Goal: Task Accomplishment & Management: Manage account settings

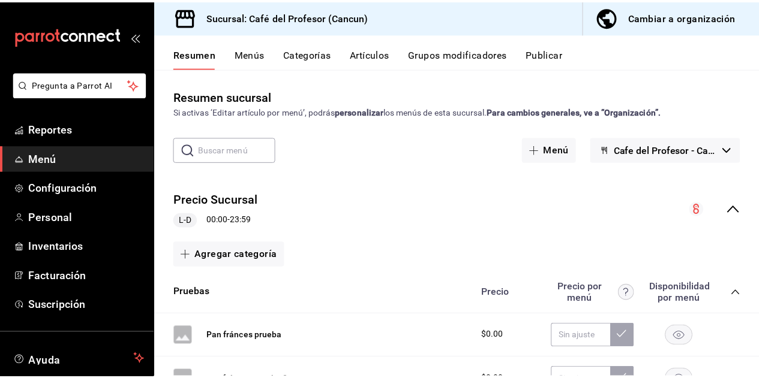
scroll to position [491, 0]
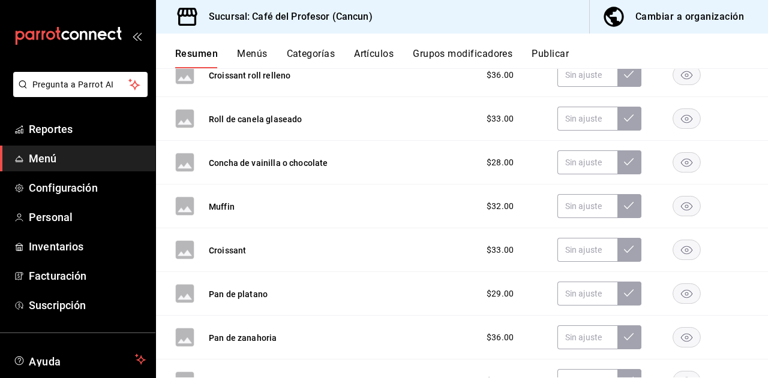
click at [362, 50] on button "Artículos" at bounding box center [374, 58] width 40 height 20
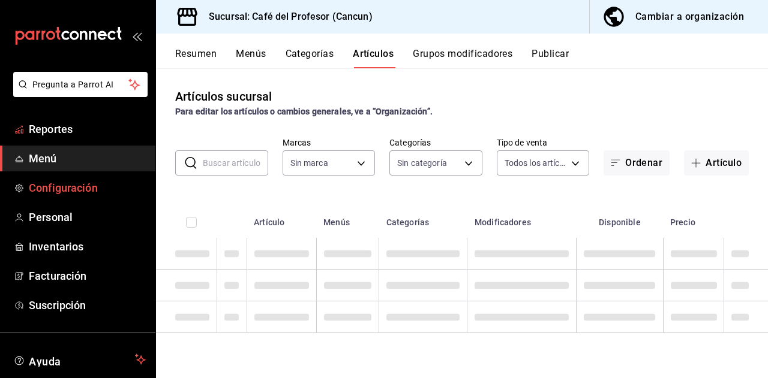
type input "c124c12d-dc0e-4a3d-911f-5b13390841f9"
type input "6914d4d7-e8a1-419b-ae6f-75b77527da8c,ea0836e2-bfd0-459c-897e-73978e21b2e2,45dd8…"
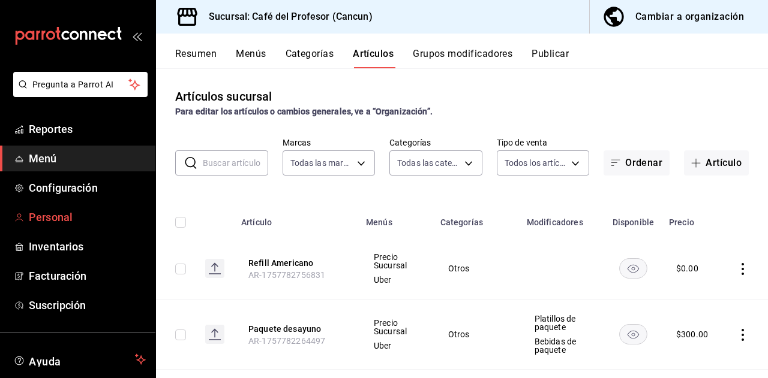
click at [68, 206] on link "Personal" at bounding box center [77, 217] width 155 height 26
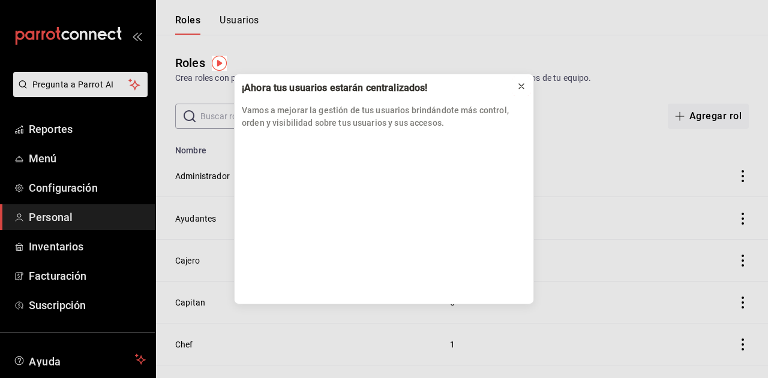
click at [518, 85] on icon at bounding box center [521, 87] width 10 height 10
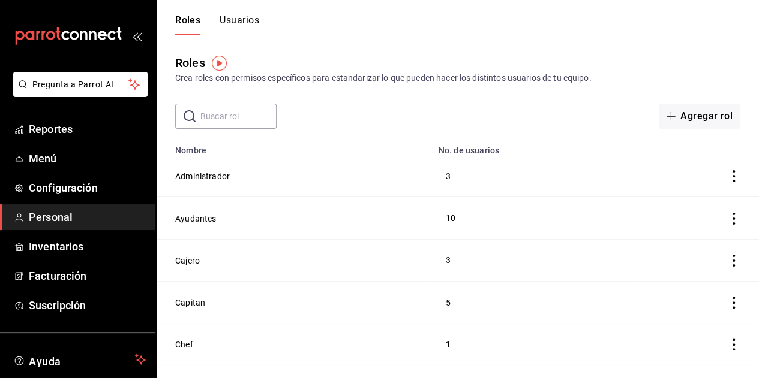
click at [237, 21] on button "Usuarios" at bounding box center [239, 24] width 40 height 20
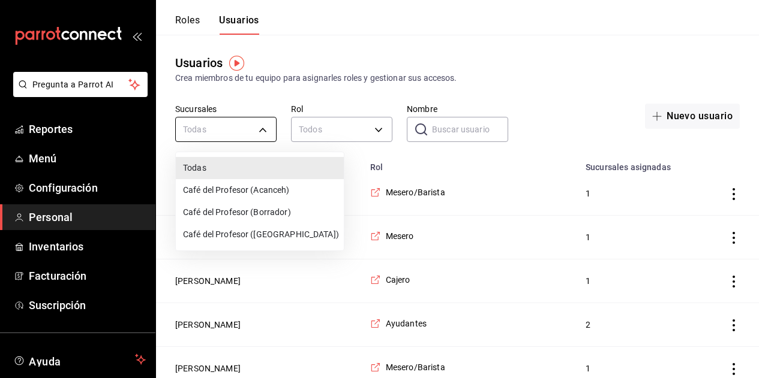
click at [248, 133] on div at bounding box center [384, 189] width 768 height 378
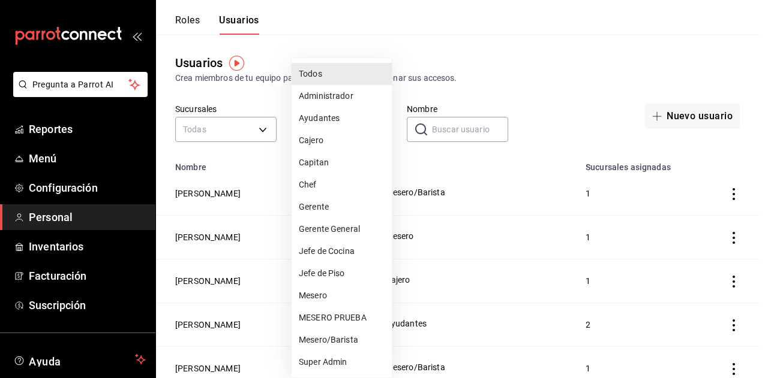
click at [452, 125] on div at bounding box center [384, 189] width 768 height 378
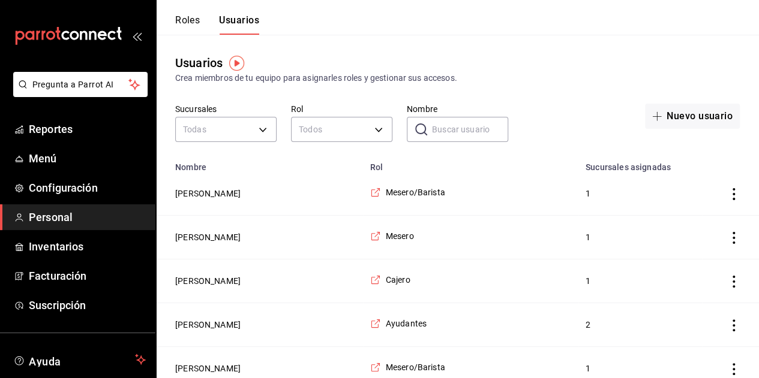
click at [452, 125] on input "Nombre" at bounding box center [470, 130] width 76 height 24
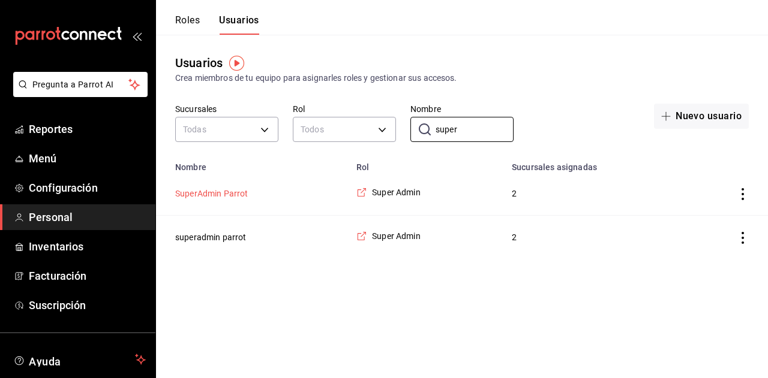
type input "super"
click at [221, 200] on button "SuperAdmin Parrot" at bounding box center [211, 194] width 73 height 12
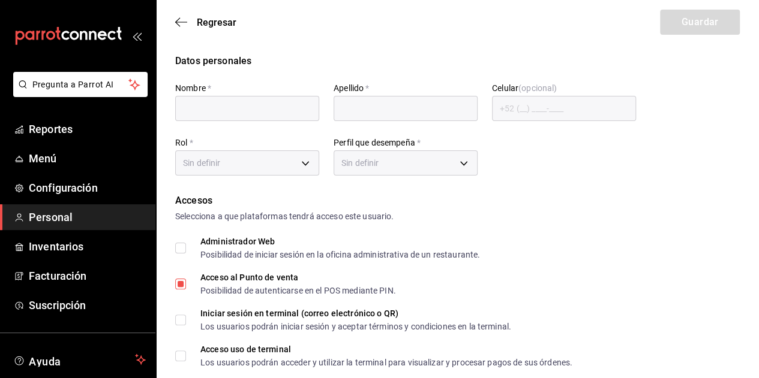
type input "SuperAdmin"
type input "Parrot"
checkbox input "true"
type input "cafedelprofesor@acanceh.com"
type input "431607"
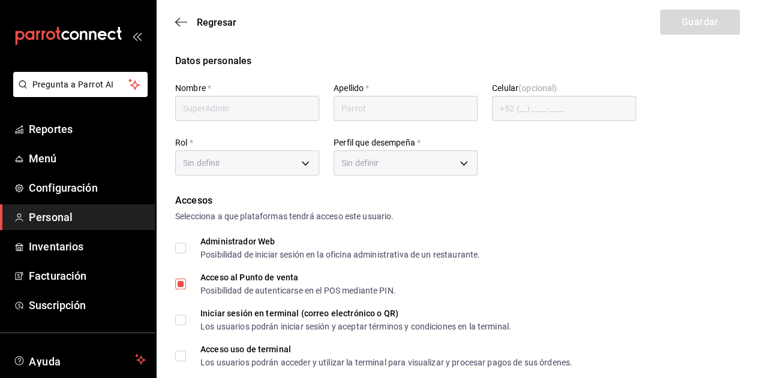
type input "2aa0bebf-de37-4608-80c0-efc88eae4c1e"
type input "UNDEFINED"
checkbox input "true"
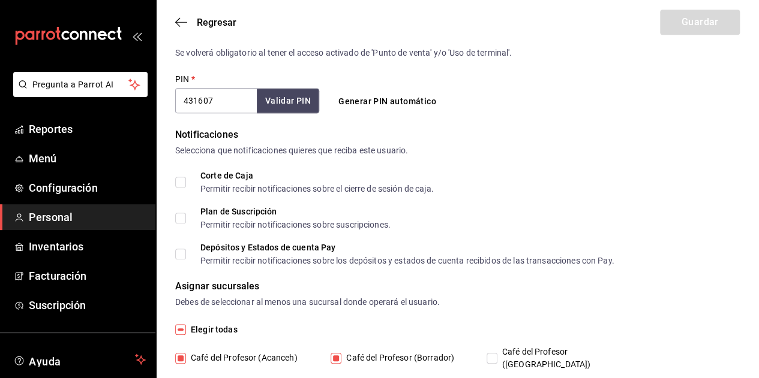
scroll to position [484, 0]
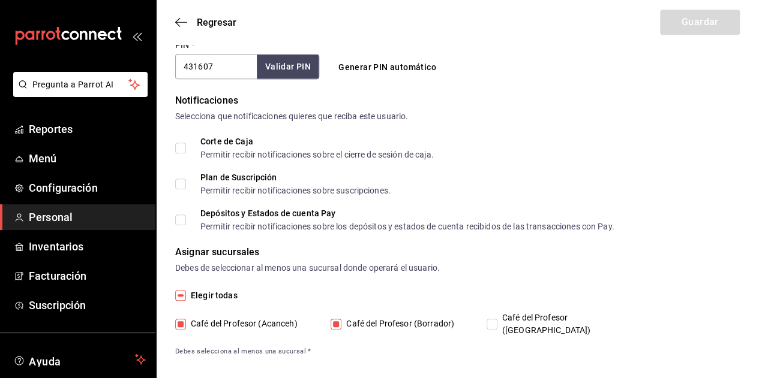
click at [488, 320] on input "Café del Profesor ([GEOGRAPHIC_DATA])" at bounding box center [491, 324] width 11 height 11
checkbox input "true"
click at [686, 28] on button "Guardar" at bounding box center [700, 22] width 80 height 25
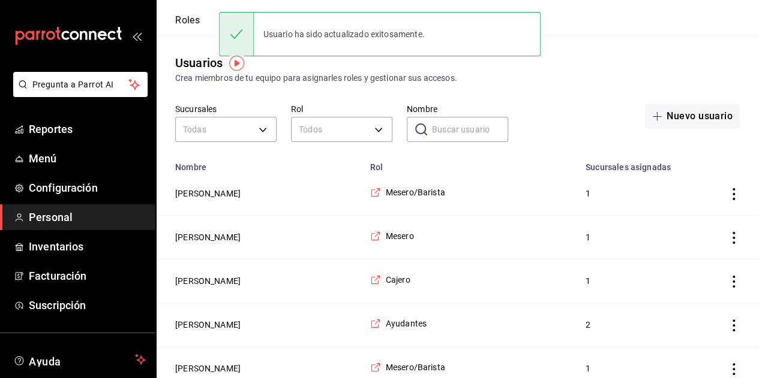
click at [439, 131] on input "Nombre" at bounding box center [470, 130] width 76 height 24
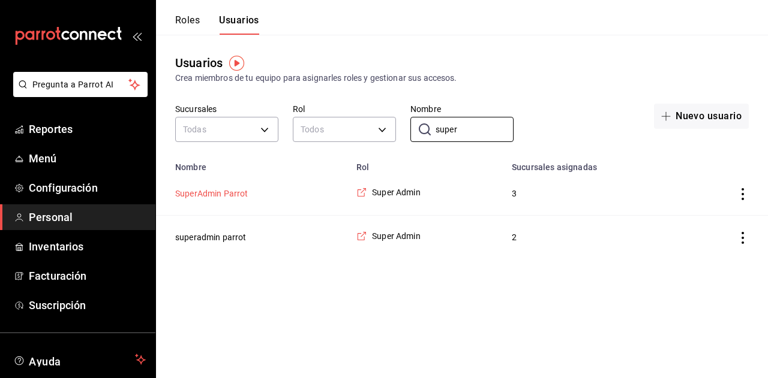
type input "super"
click at [227, 194] on button "SuperAdmin Parrot" at bounding box center [211, 194] width 73 height 12
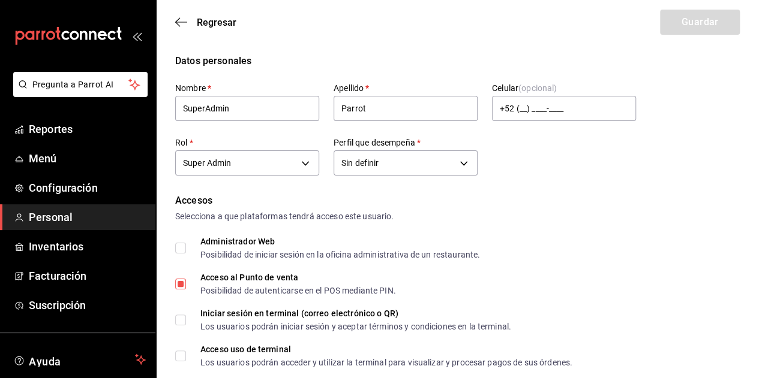
scroll to position [484, 0]
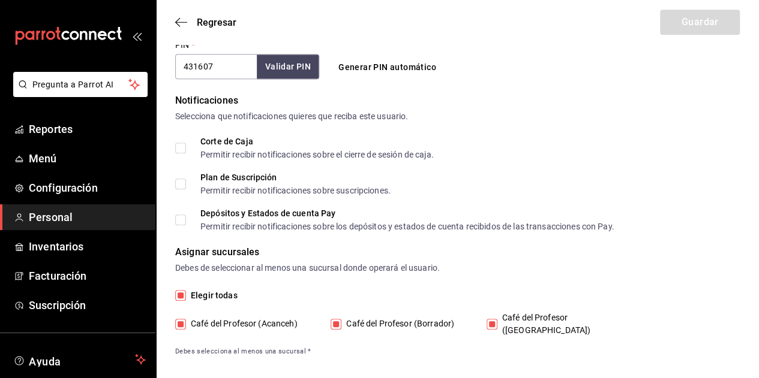
click at [401, 324] on div "Elegir todas Café del Profesor (Acanceh) Café del Profesor (Borrador) Café del …" at bounding box center [457, 323] width 564 height 68
click at [528, 314] on span "Café del Profesor ([GEOGRAPHIC_DATA])" at bounding box center [561, 324] width 129 height 25
click at [497, 319] on input "Café del Profesor ([GEOGRAPHIC_DATA])" at bounding box center [491, 324] width 11 height 11
checkbox input "false"
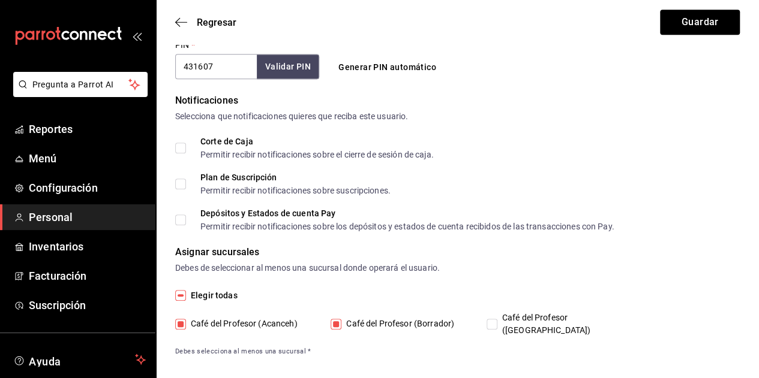
click at [561, 318] on span "Café del Profesor ([GEOGRAPHIC_DATA])" at bounding box center [561, 324] width 129 height 25
click at [497, 319] on input "Café del Profesor ([GEOGRAPHIC_DATA])" at bounding box center [491, 324] width 11 height 11
checkbox input "true"
click at [224, 25] on span "Regresar" at bounding box center [217, 22] width 40 height 11
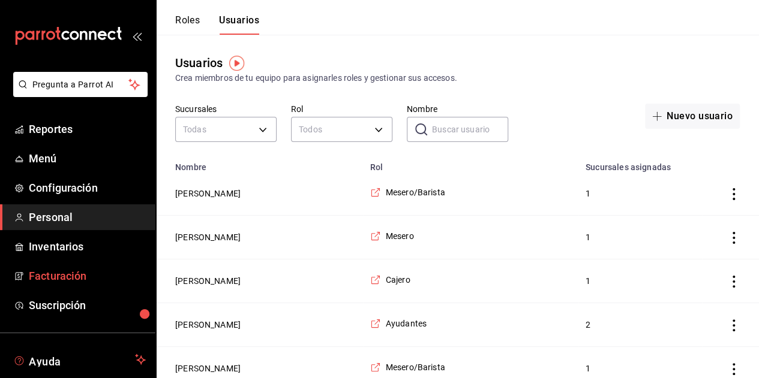
scroll to position [74, 0]
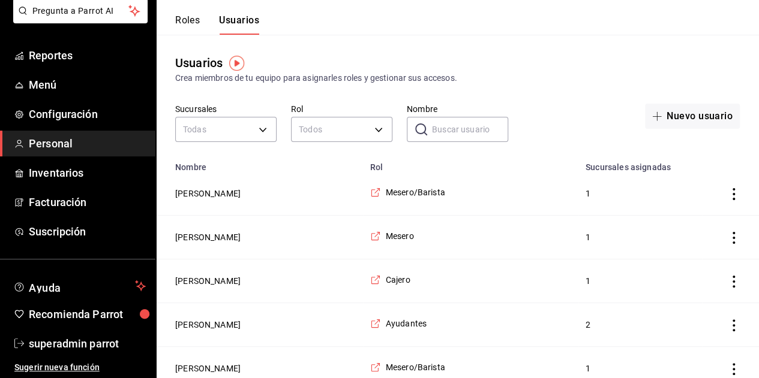
click at [432, 134] on input "Nombre" at bounding box center [470, 130] width 76 height 24
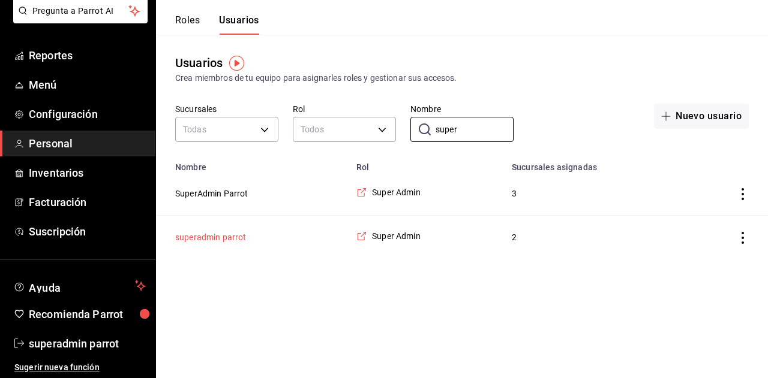
type input "super"
click at [211, 232] on button "superadmin parrot" at bounding box center [210, 237] width 71 height 12
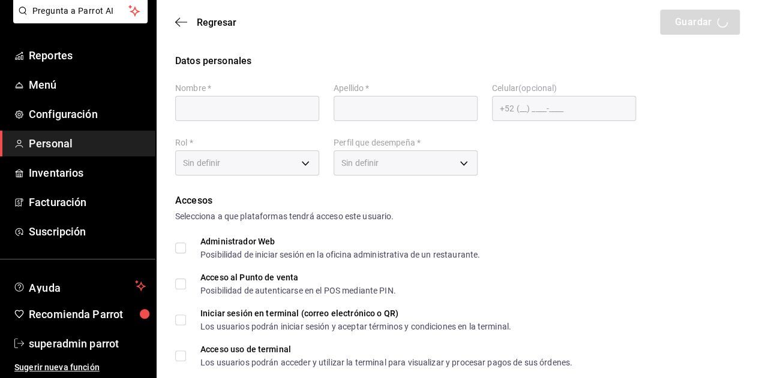
type input "superadmin"
type input "parrot"
checkbox input "true"
type input "[EMAIL_ADDRESS][DOMAIN_NAME]"
type input "945507"
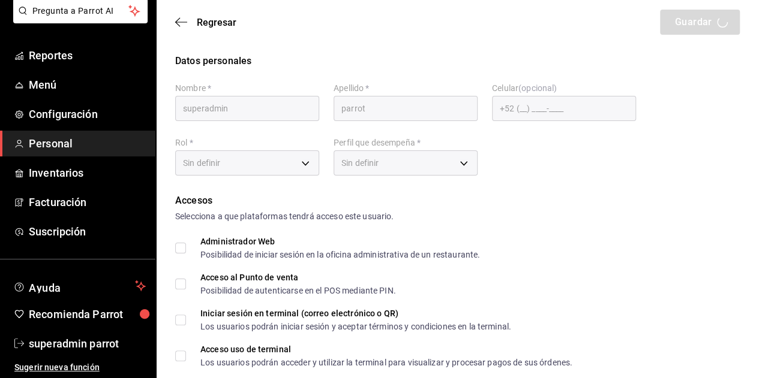
type input "2aa0bebf-de37-4608-80c0-efc88eae4c1e"
type input "UNDEFINED"
checkbox input "true"
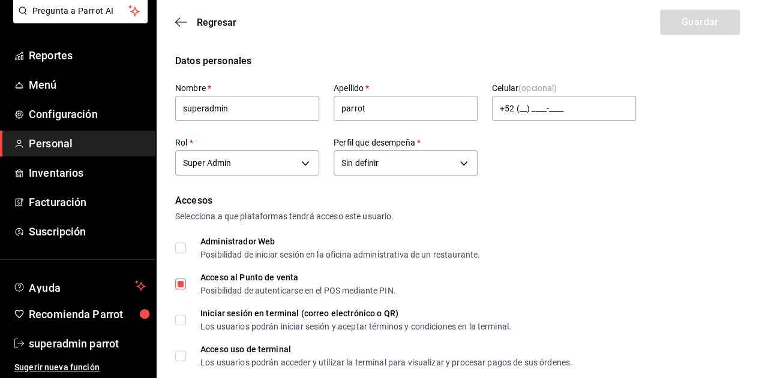
scroll to position [484, 0]
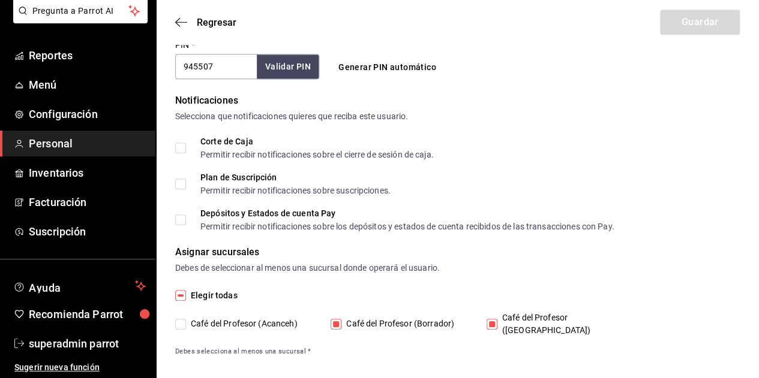
click at [274, 318] on span "Café del Profesor (Acanceh)" at bounding box center [242, 324] width 112 height 13
click at [186, 319] on input "Café del Profesor (Acanceh)" at bounding box center [180, 324] width 11 height 11
checkbox input "true"
click at [694, 28] on button "Guardar" at bounding box center [700, 22] width 80 height 25
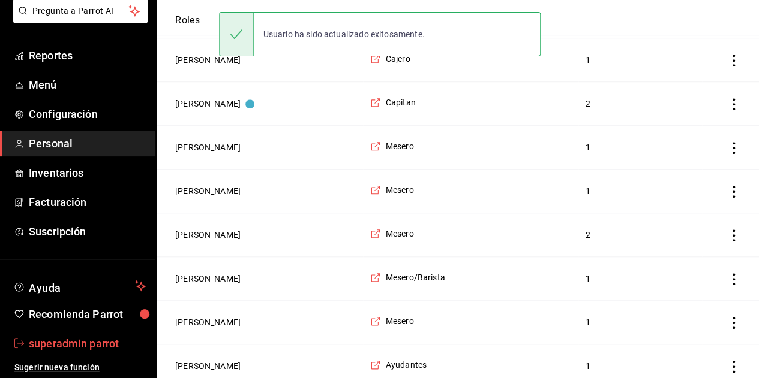
click at [59, 338] on span "superadmin parrot" at bounding box center [87, 344] width 117 height 16
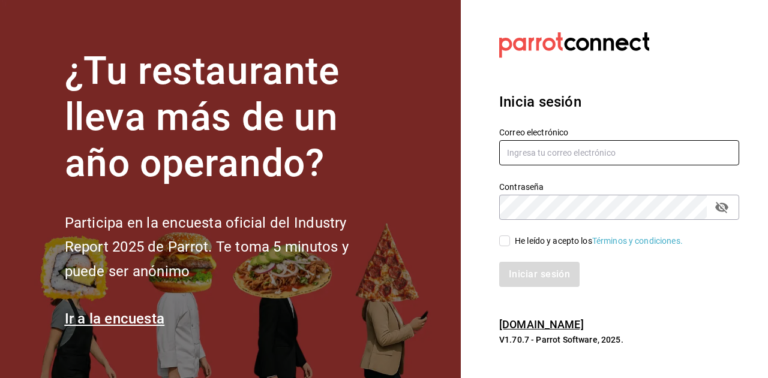
click at [552, 154] on input "text" at bounding box center [619, 152] width 240 height 25
paste input "[EMAIL_ADDRESS][DOMAIN_NAME]"
type input "[EMAIL_ADDRESS][DOMAIN_NAME]"
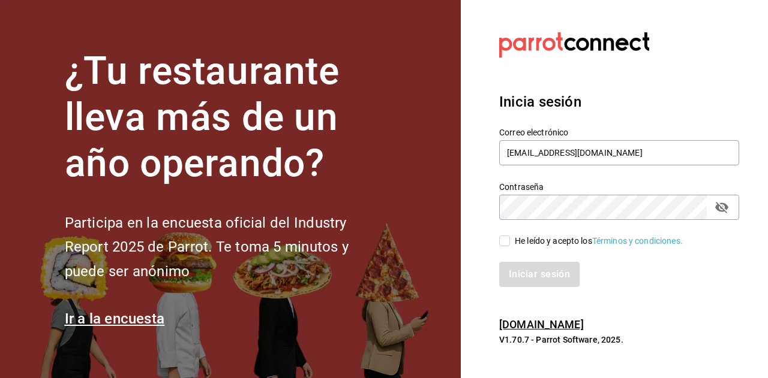
click at [526, 238] on div "He leído y acepto los Términos y condiciones." at bounding box center [599, 241] width 168 height 13
click at [510, 238] on input "He leído y acepto los Términos y condiciones." at bounding box center [504, 241] width 11 height 11
checkbox input "true"
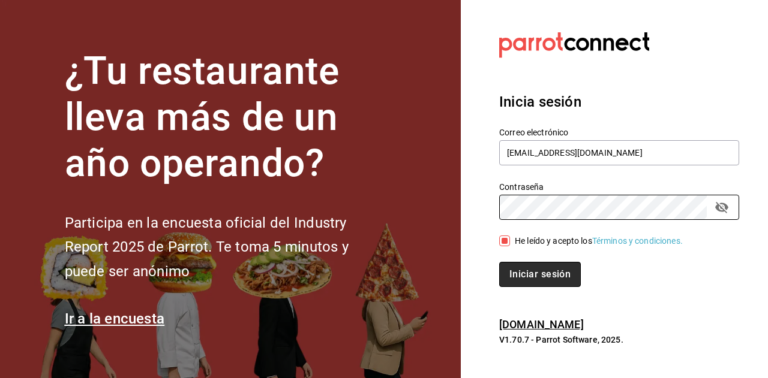
click at [531, 269] on button "Iniciar sesión" at bounding box center [540, 274] width 82 height 25
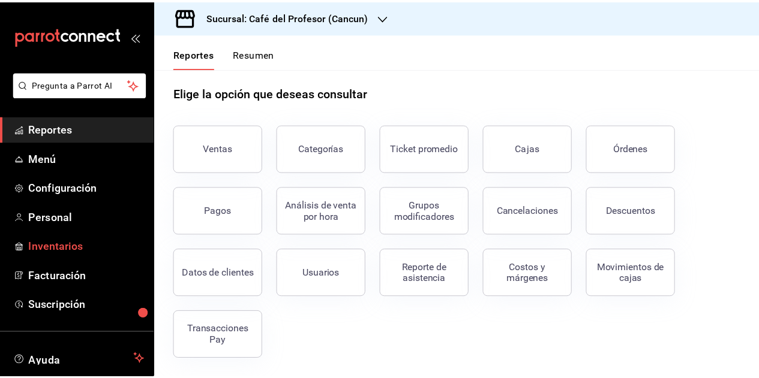
scroll to position [74, 0]
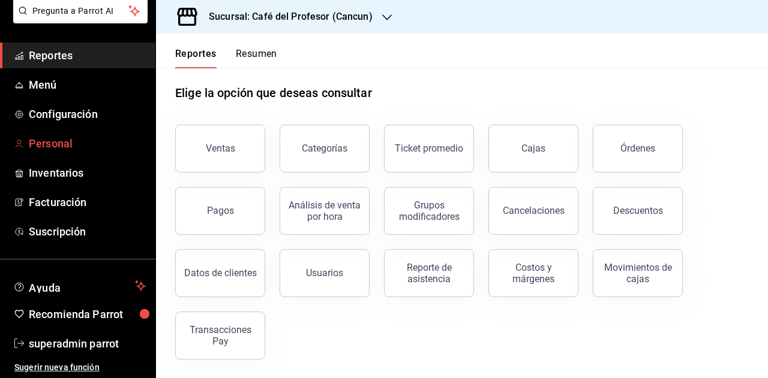
click at [84, 136] on span "Personal" at bounding box center [87, 144] width 117 height 16
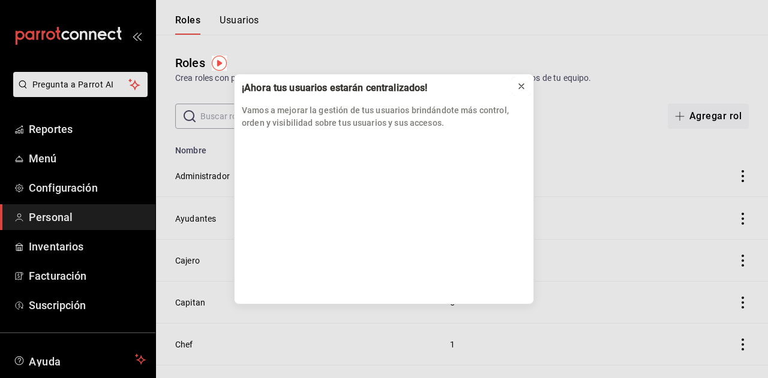
click at [521, 87] on icon at bounding box center [521, 86] width 5 height 5
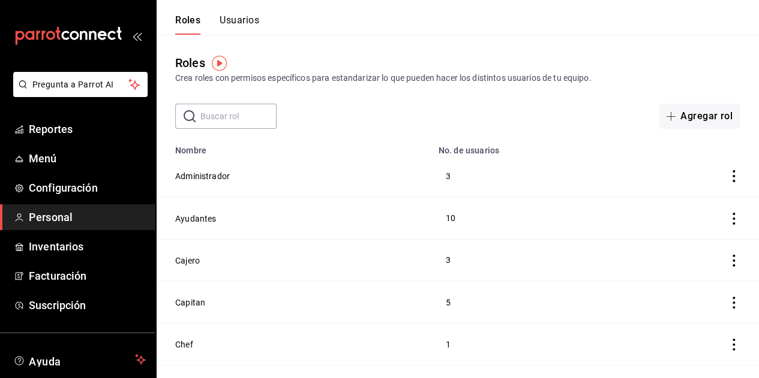
click at [100, 210] on span "Personal" at bounding box center [87, 217] width 117 height 16
click at [234, 28] on button "Usuarios" at bounding box center [239, 24] width 40 height 20
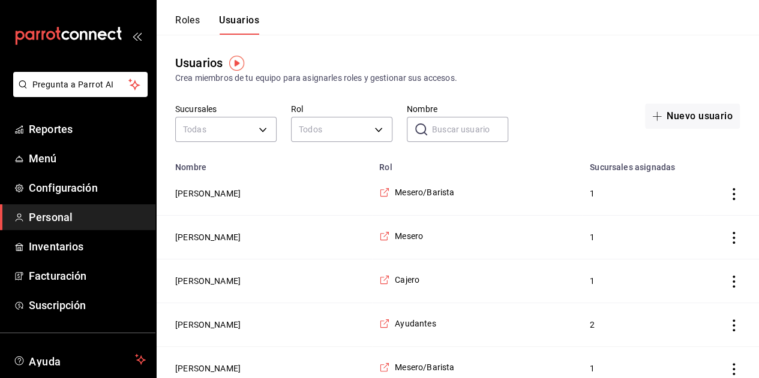
click at [197, 26] on button "Roles" at bounding box center [187, 24] width 25 height 20
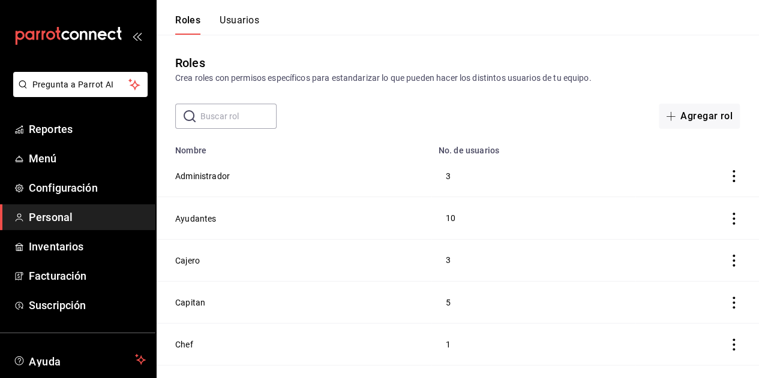
scroll to position [319, 0]
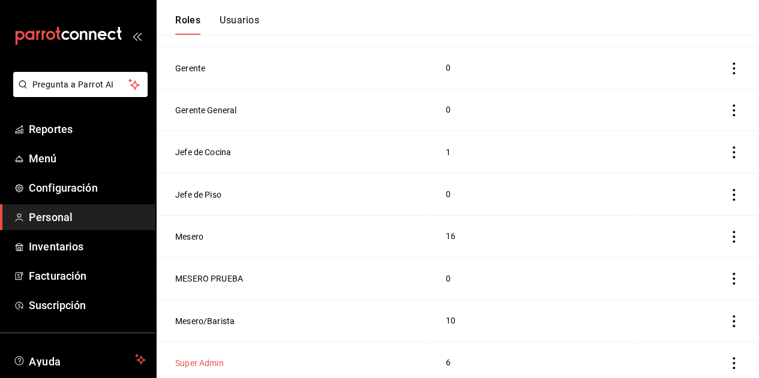
click at [214, 357] on button "Super Admin" at bounding box center [199, 363] width 49 height 12
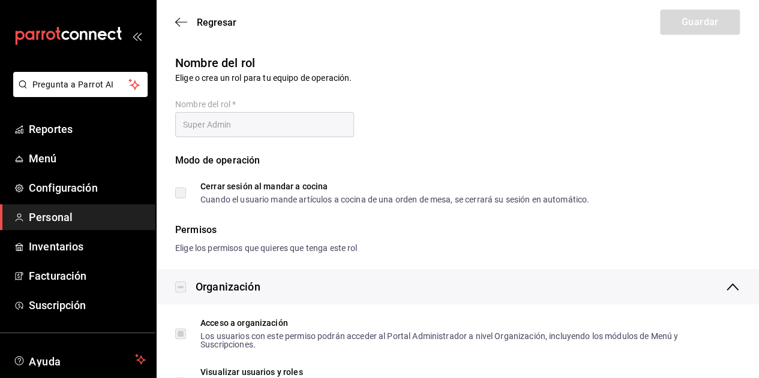
checkbox input "true"
click at [183, 26] on icon "button" at bounding box center [181, 22] width 12 height 11
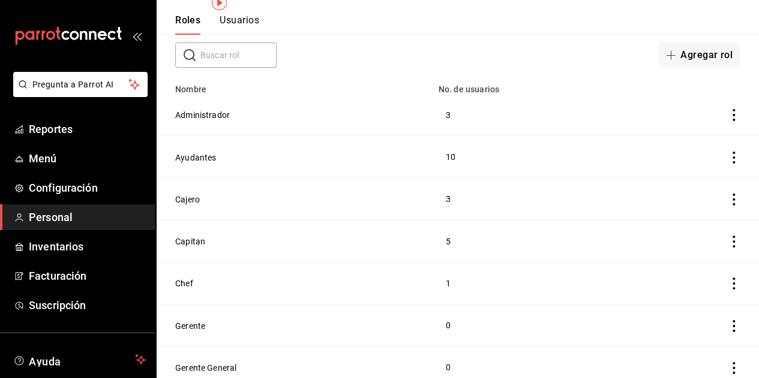
scroll to position [60, 0]
click at [185, 246] on button "Capitan" at bounding box center [190, 243] width 30 height 12
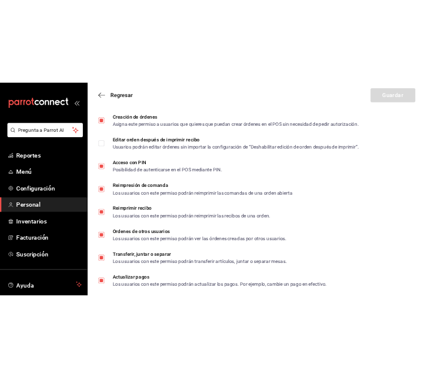
scroll to position [2171, 0]
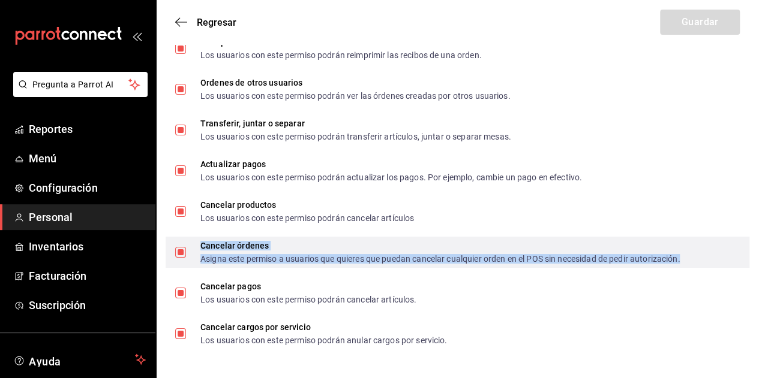
click at [215, 257] on div "Asigna este permiso a usuarios que quieres que puedan cancelar cualquier orden …" at bounding box center [439, 259] width 479 height 8
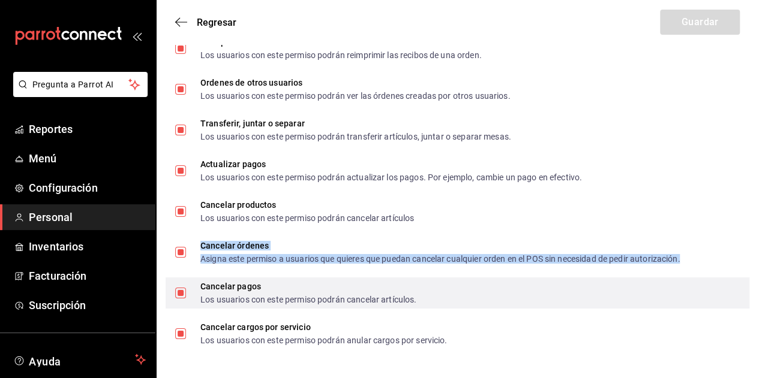
click at [178, 294] on input "Cancelar pagos Los usuarios con este permiso podrán cancelar artículos." at bounding box center [180, 293] width 11 height 11
checkbox input "false"
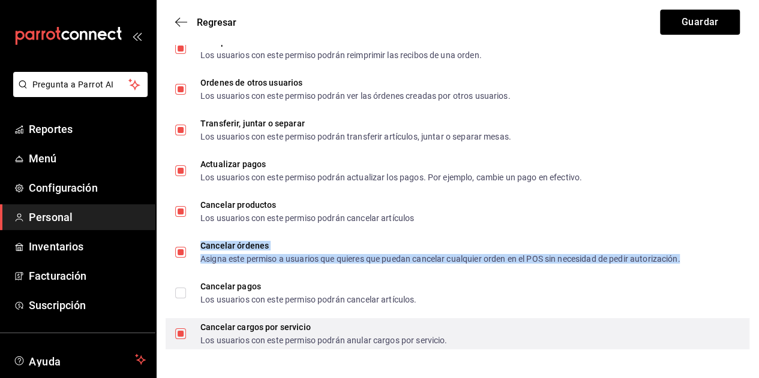
click at [181, 333] on input "Cancelar cargos por servicio Los usuarios con este permiso podrán anular cargos…" at bounding box center [180, 334] width 11 height 11
checkbox input "false"
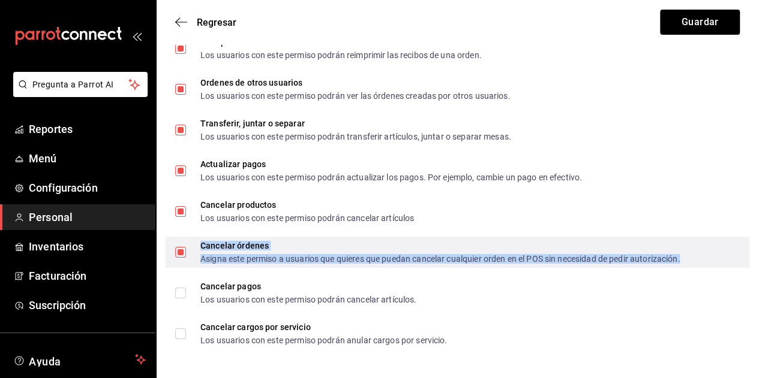
click at [176, 255] on input "Cancelar órdenes Asigna este permiso a usuarios que quieres que puedan cancelar…" at bounding box center [180, 252] width 11 height 11
checkbox input "false"
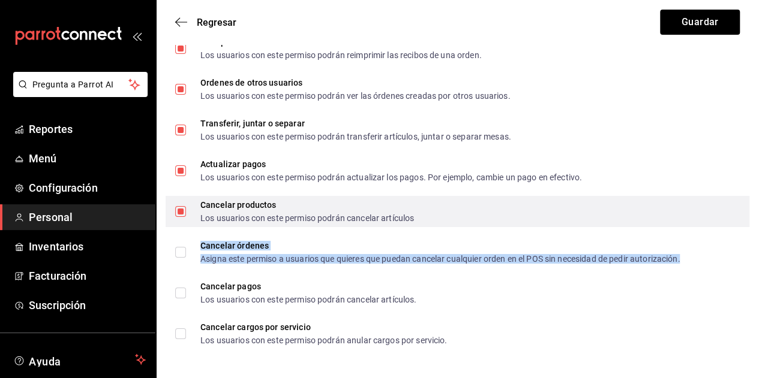
click at [182, 213] on input "Cancelar productos Los usuarios con este permiso podrán cancelar artículos" at bounding box center [180, 211] width 11 height 11
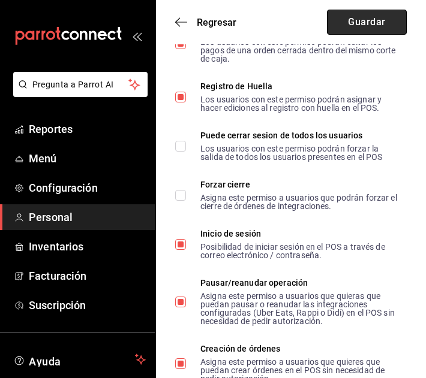
drag, startPoint x: 422, startPoint y: 318, endPoint x: 390, endPoint y: 23, distance: 296.2
click at [390, 23] on button "Guardar" at bounding box center [367, 22] width 80 height 25
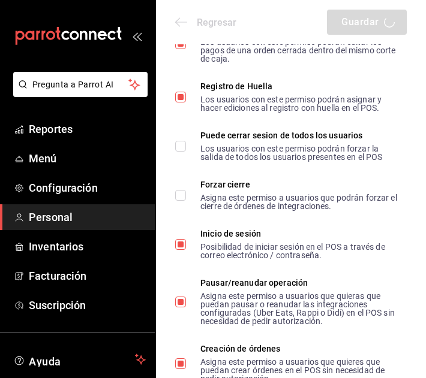
checkbox input "true"
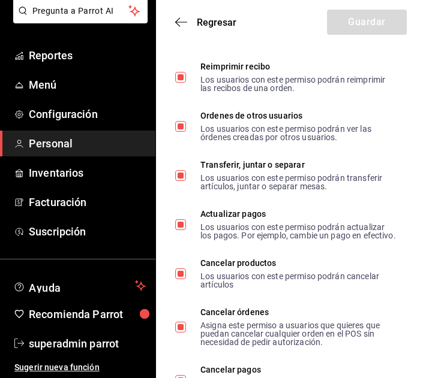
scroll to position [2767, 0]
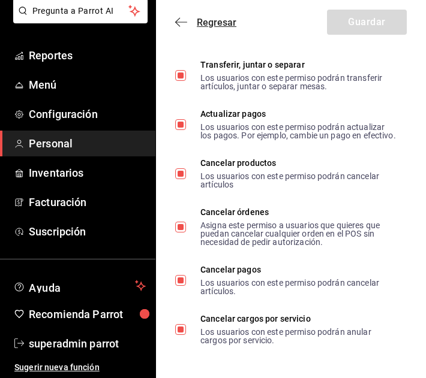
click at [206, 27] on span "Regresar" at bounding box center [217, 22] width 40 height 11
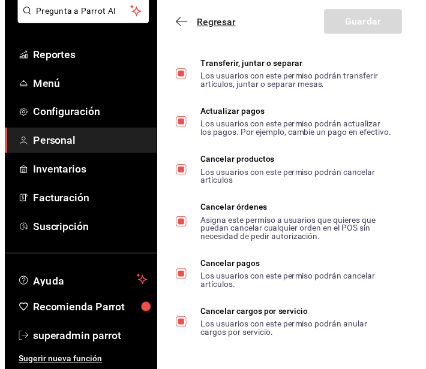
scroll to position [332, 0]
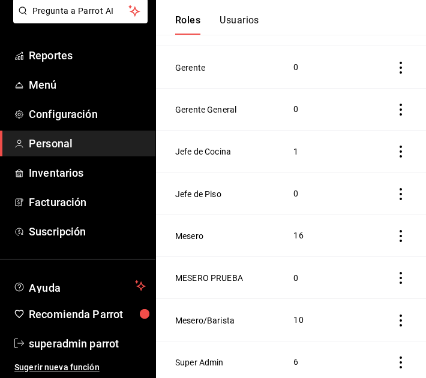
click at [237, 28] on button "Usuarios" at bounding box center [239, 24] width 40 height 20
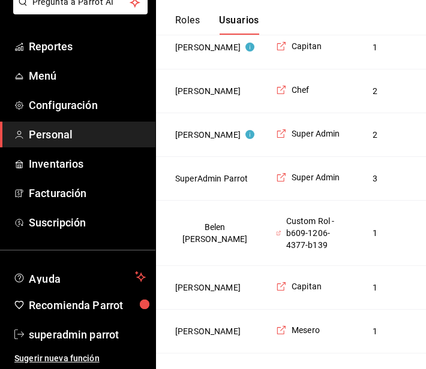
scroll to position [2064, 0]
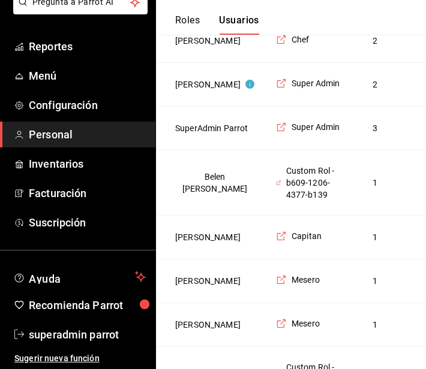
click at [185, 26] on button "Roles" at bounding box center [187, 24] width 25 height 20
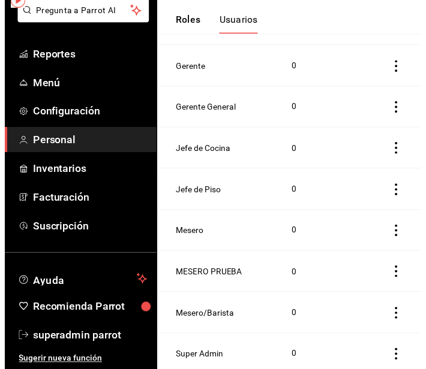
scroll to position [74, 0]
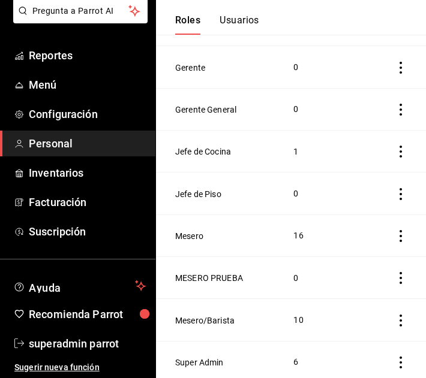
click at [242, 15] on button "Usuarios" at bounding box center [239, 24] width 40 height 20
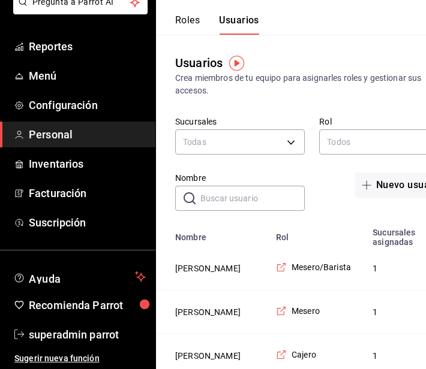
click at [257, 197] on input "Nombre" at bounding box center [252, 199] width 104 height 24
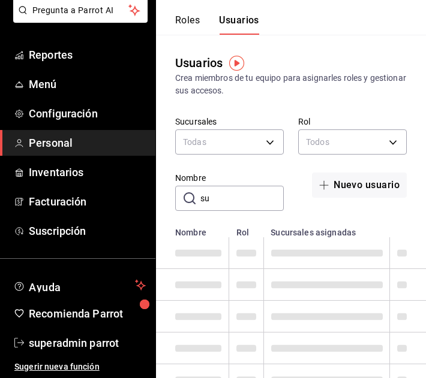
scroll to position [74, 0]
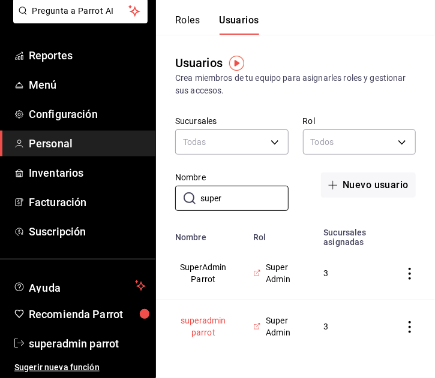
type input "super"
click at [209, 330] on button "superadmin parrot" at bounding box center [203, 327] width 56 height 24
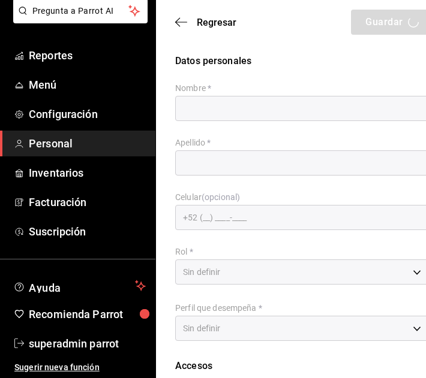
type input "superadmin"
type input "parrot"
checkbox input "true"
type input "[EMAIL_ADDRESS][DOMAIN_NAME]"
type input "945507"
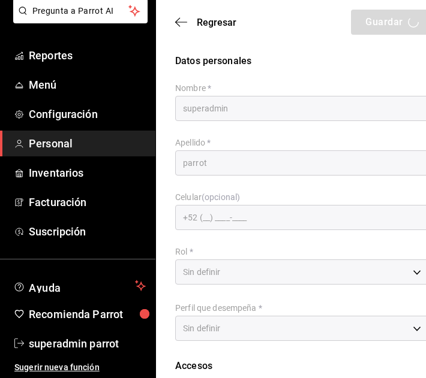
type input "2aa0bebf-de37-4608-80c0-efc88eae4c1e"
type input "UNDEFINED"
checkbox input "true"
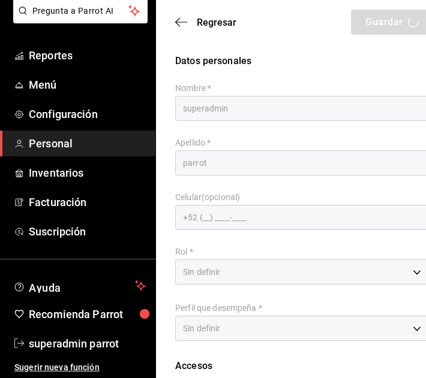
checkbox input "true"
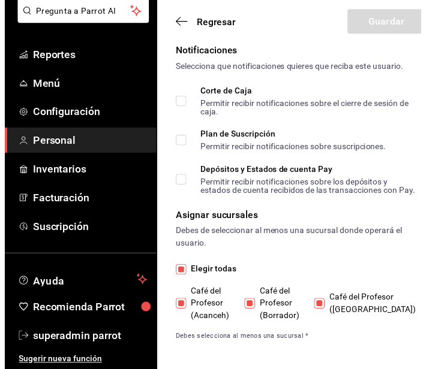
scroll to position [930, 0]
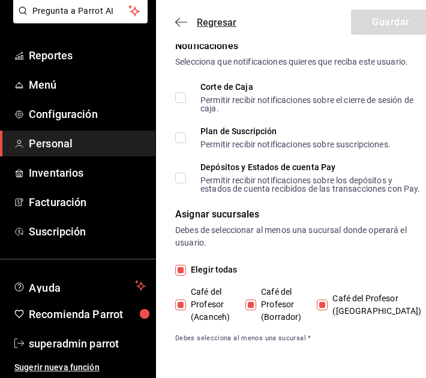
click at [179, 25] on icon "button" at bounding box center [181, 22] width 12 height 11
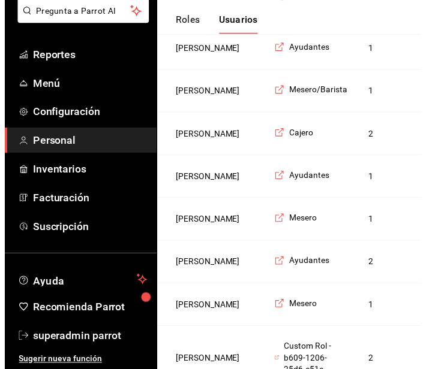
scroll to position [83, 0]
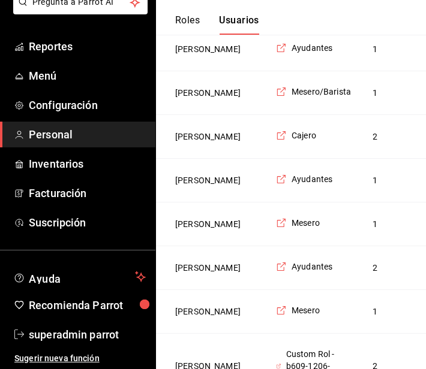
click at [183, 22] on button "Roles" at bounding box center [187, 24] width 25 height 20
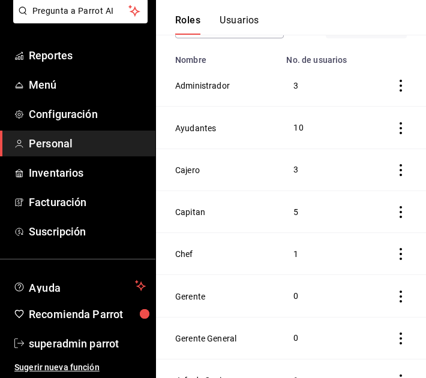
scroll to position [103, 0]
click at [195, 208] on button "Capitan" at bounding box center [190, 213] width 30 height 12
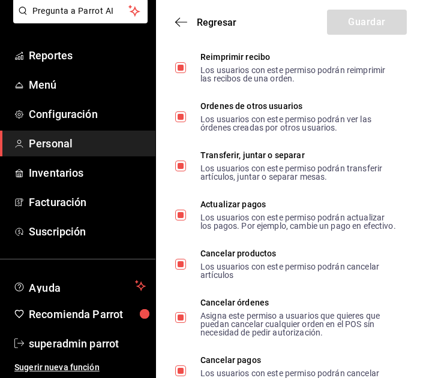
scroll to position [2767, 0]
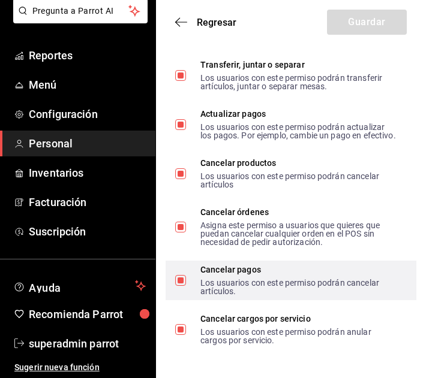
click at [181, 287] on label "Cancelar pagos Los usuarios con este permiso podrán cancelar artículos." at bounding box center [286, 281] width 222 height 30
click at [181, 286] on input "Cancelar pagos Los usuarios con este permiso podrán cancelar artículos." at bounding box center [180, 280] width 11 height 11
checkbox input "false"
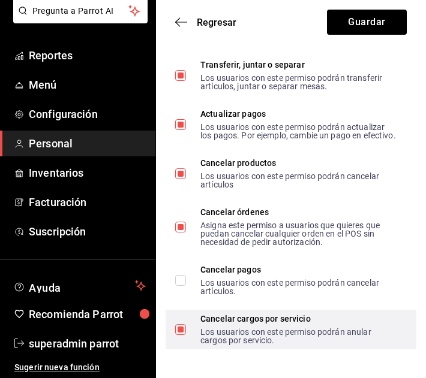
click at [184, 327] on input "Cancelar cargos por servicio Los usuarios con este permiso podrán anular cargos…" at bounding box center [180, 329] width 11 height 11
checkbox input "false"
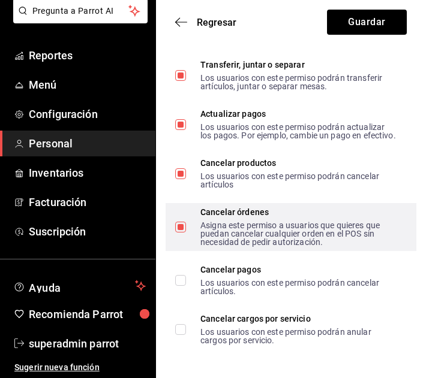
click at [187, 232] on span "Cancelar órdenes Asigna este permiso a usuarios que quieres que puedan cancelar…" at bounding box center [291, 227] width 211 height 38
click at [186, 232] on input "Cancelar órdenes Asigna este permiso a usuarios que quieres que puedan cancelar…" at bounding box center [180, 227] width 11 height 11
checkbox input "false"
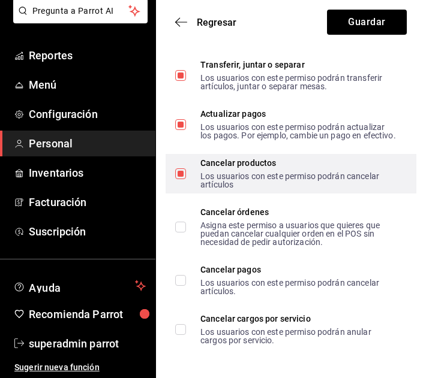
click at [187, 172] on span "Cancelar productos Los usuarios con este permiso podrán cancelar artículos" at bounding box center [291, 174] width 211 height 30
click at [186, 172] on input "Cancelar productos Los usuarios con este permiso podrán cancelar artículos" at bounding box center [180, 174] width 11 height 11
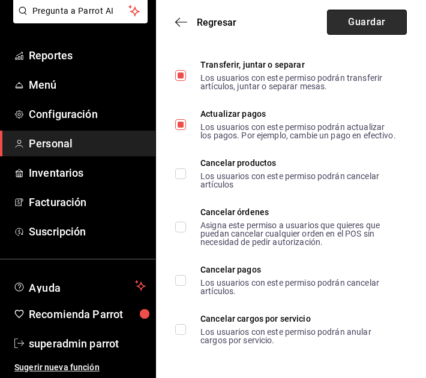
click at [360, 31] on button "Guardar" at bounding box center [367, 22] width 80 height 25
checkbox input "true"
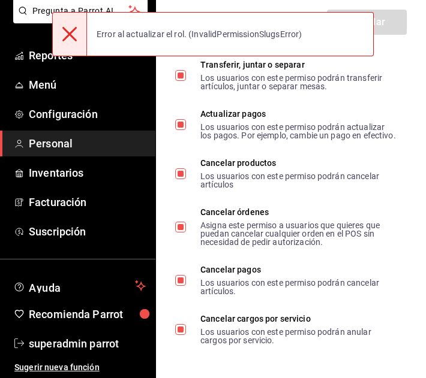
click at [287, 37] on div "Error al actualizar el rol. (InvalidPermissionSlugsError)" at bounding box center [199, 34] width 225 height 26
copy div "InvalidPermissionSlugsError"
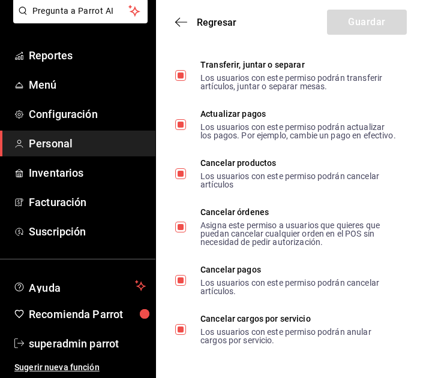
click at [73, 143] on span "Personal" at bounding box center [87, 144] width 117 height 16
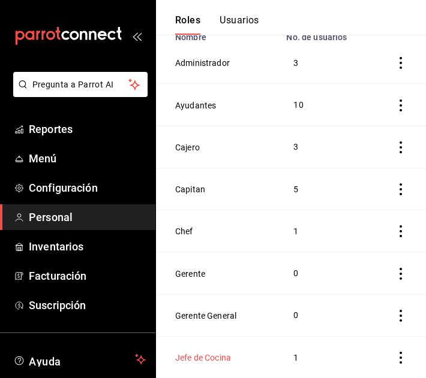
scroll to position [113, 0]
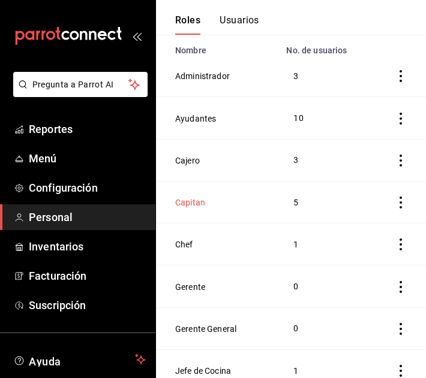
click at [196, 201] on button "Capitan" at bounding box center [190, 203] width 30 height 12
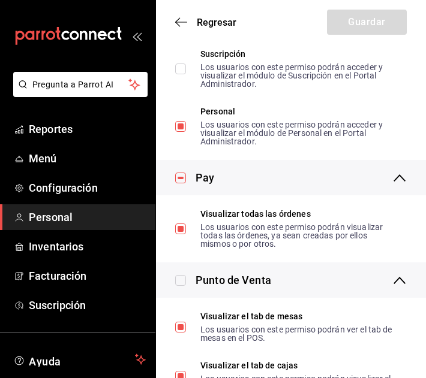
click at [245, 263] on div "Punto de Venta" at bounding box center [291, 280] width 270 height 35
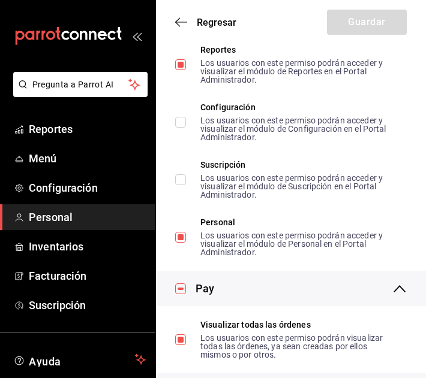
scroll to position [1107, 0]
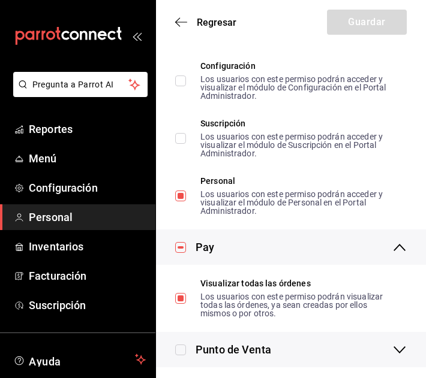
click at [312, 342] on div "Punto de Venta" at bounding box center [301, 350] width 211 height 16
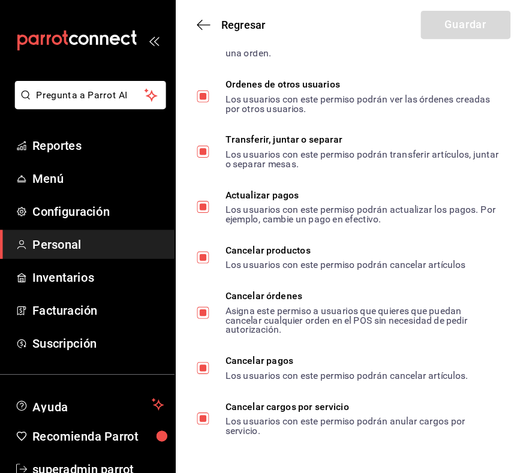
scroll to position [2368, 0]
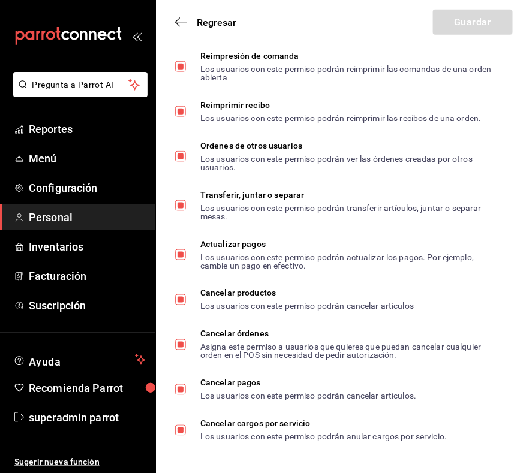
drag, startPoint x: 427, startPoint y: 239, endPoint x: 339, endPoint y: 11, distance: 244.3
click at [339, 11] on div "Regresar Guardar" at bounding box center [344, 22] width 376 height 44
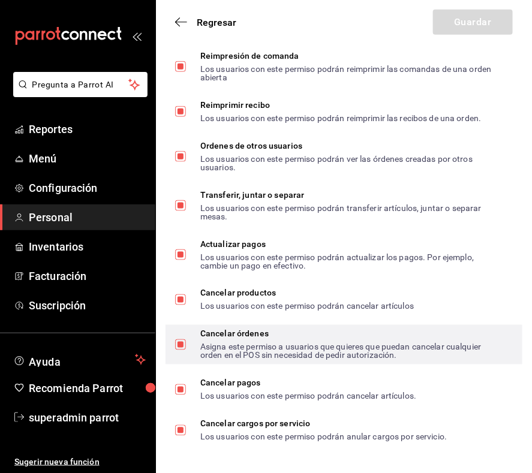
click at [178, 354] on label "Cancelar órdenes Asigna este permiso a usuarios que quieres que puedan cancelar…" at bounding box center [339, 345] width 328 height 30
click at [178, 350] on input "Cancelar órdenes Asigna este permiso a usuarios que quieres que puedan cancelar…" at bounding box center [180, 344] width 11 height 11
checkbox input "false"
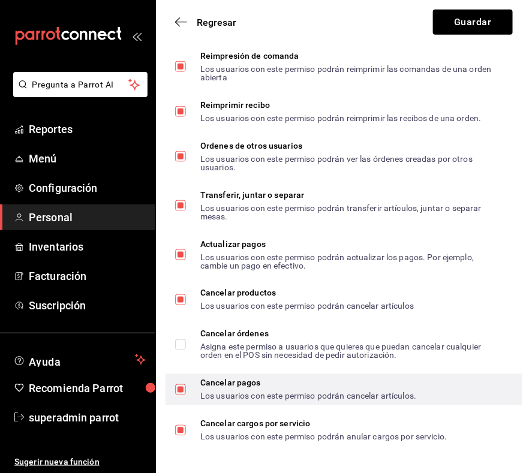
click at [183, 378] on input "Cancelar pagos Los usuarios con este permiso podrán cancelar artículos." at bounding box center [180, 389] width 11 height 11
checkbox input "false"
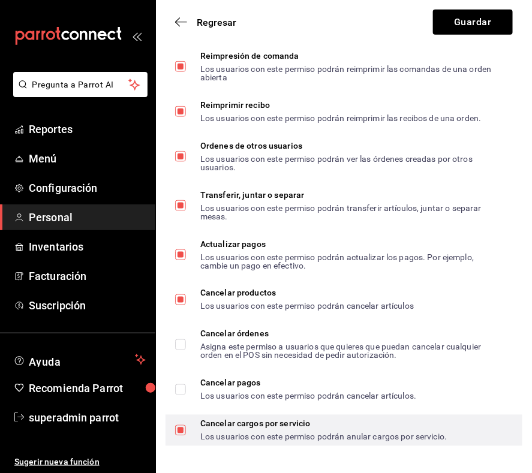
click at [192, 378] on span "Cancelar cargos por servicio Los usuarios con este permiso podrán anular cargos…" at bounding box center [316, 431] width 261 height 22
click at [186, 378] on input "Cancelar cargos por servicio Los usuarios con este permiso podrán anular cargos…" at bounding box center [180, 430] width 11 height 11
checkbox input "false"
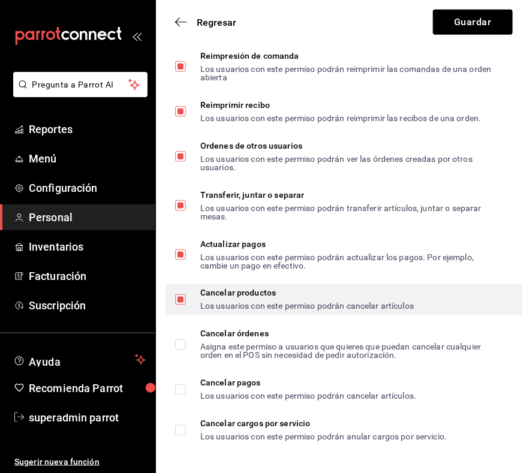
click at [254, 284] on div "Cancelar productos Los usuarios con este permiso podrán cancelar artículos" at bounding box center [344, 299] width 357 height 31
click at [187, 295] on span "Cancelar productos Los usuarios con este permiso podrán cancelar artículos" at bounding box center [300, 300] width 228 height 22
click at [186, 295] on input "Cancelar productos Los usuarios con este permiso podrán cancelar artículos" at bounding box center [180, 299] width 11 height 11
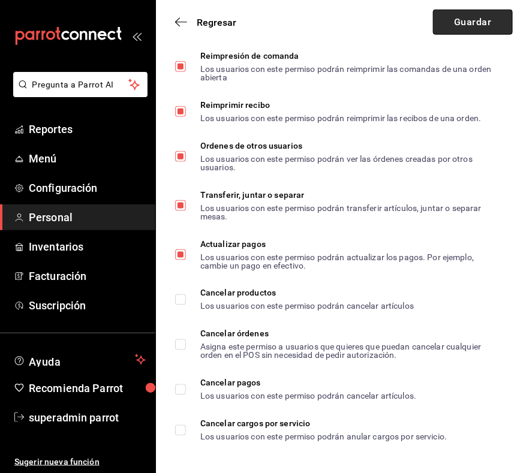
click at [481, 29] on button "Guardar" at bounding box center [473, 22] width 80 height 25
checkbox input "true"
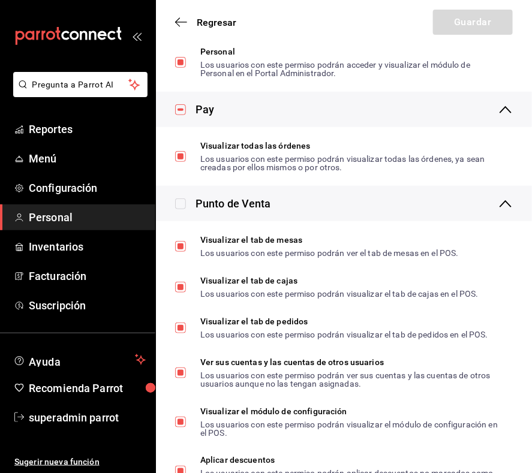
scroll to position [1132, 0]
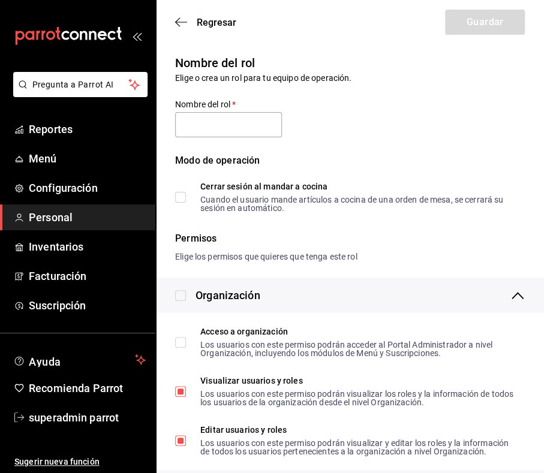
type input "Capitan"
checkbox input "true"
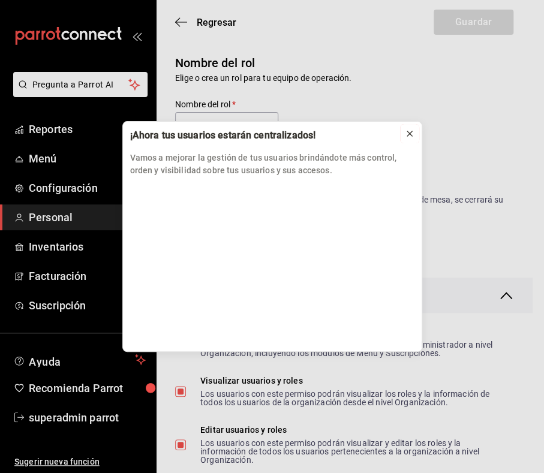
click at [408, 133] on icon at bounding box center [410, 134] width 10 height 10
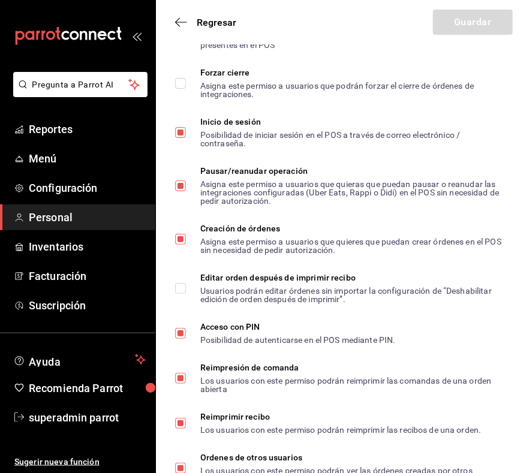
scroll to position [2368, 0]
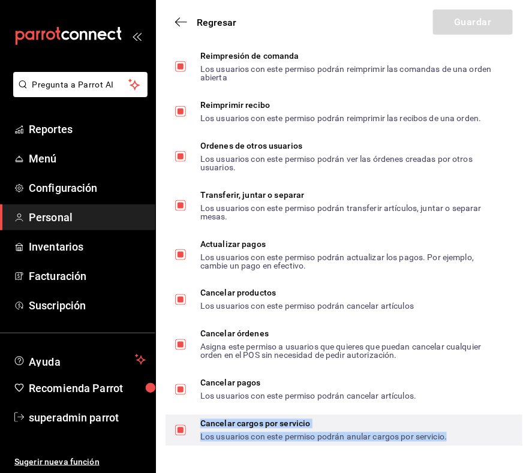
click at [246, 425] on div "Cancelar cargos por servicio" at bounding box center [323, 424] width 246 height 8
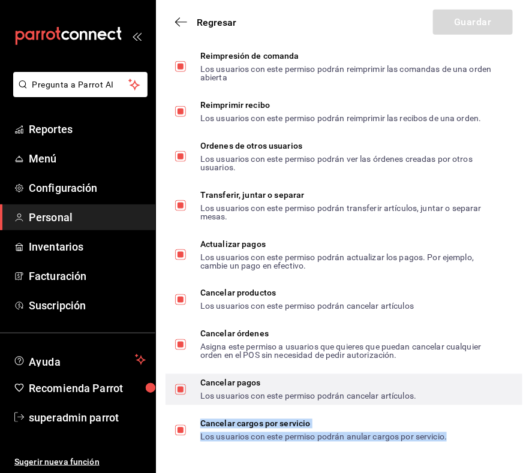
click at [176, 393] on input "Cancelar pagos Los usuarios con este permiso podrán cancelar artículos." at bounding box center [180, 389] width 11 height 11
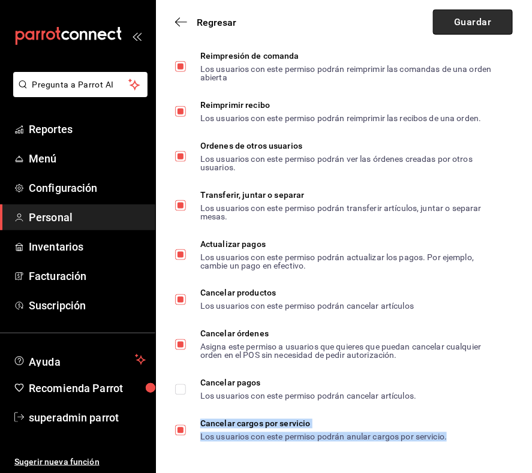
click at [470, 23] on button "Guardar" at bounding box center [473, 22] width 80 height 25
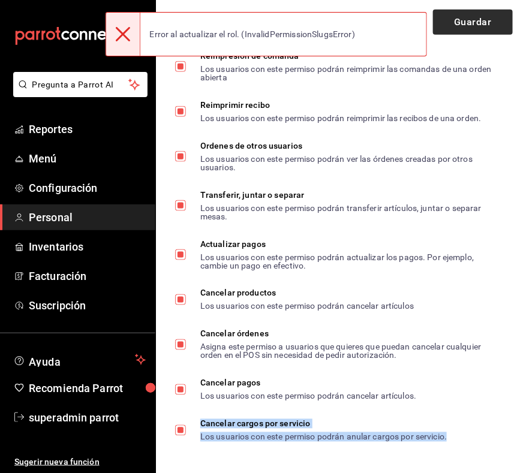
checkbox input "true"
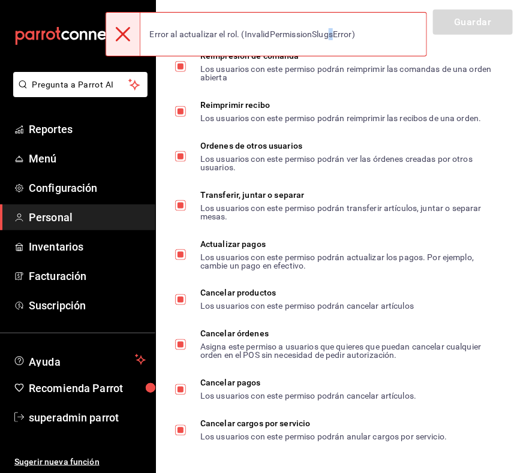
drag, startPoint x: 329, startPoint y: 40, endPoint x: 336, endPoint y: 35, distance: 7.8
click at [336, 35] on div "Error al actualizar el rol. (InvalidPermissionSlugsError)" at bounding box center [252, 34] width 225 height 26
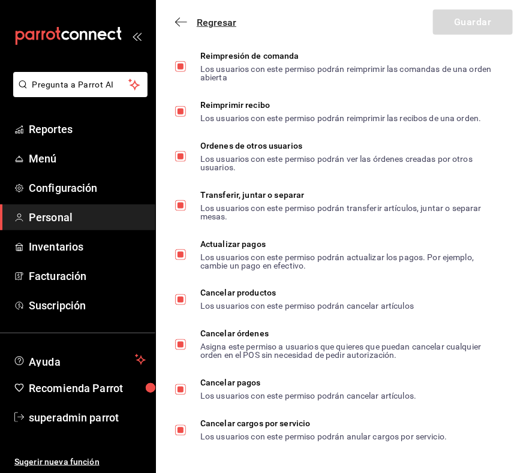
click at [186, 24] on icon "button" at bounding box center [181, 22] width 12 height 11
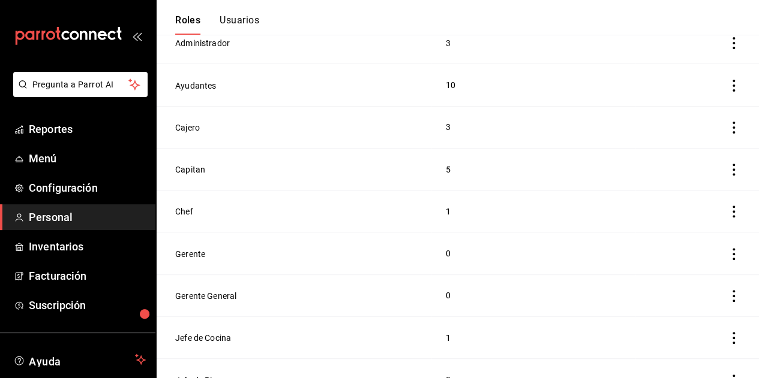
scroll to position [74, 0]
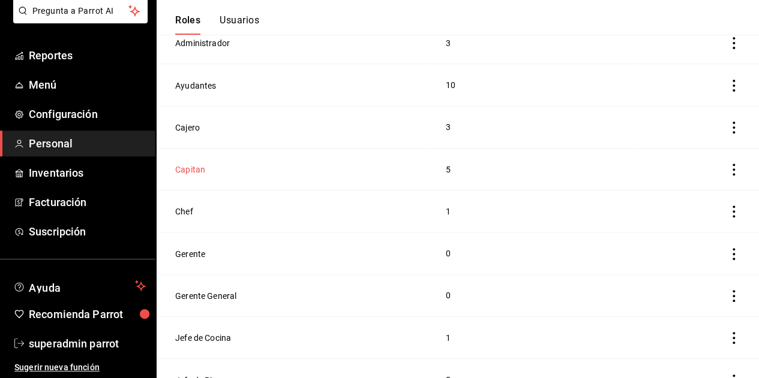
click at [192, 172] on button "Capitan" at bounding box center [190, 170] width 30 height 12
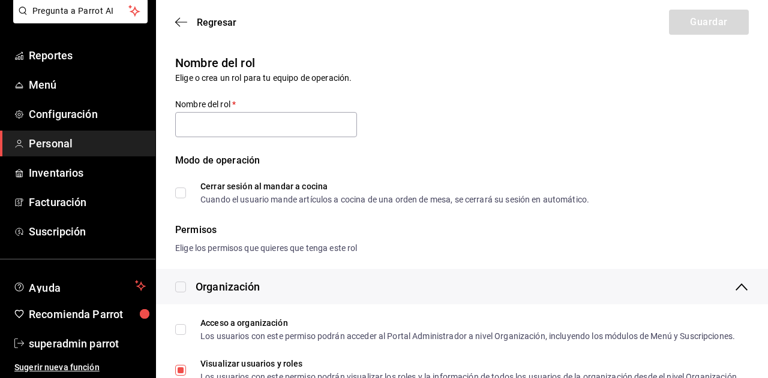
type input "Capitan"
checkbox input "true"
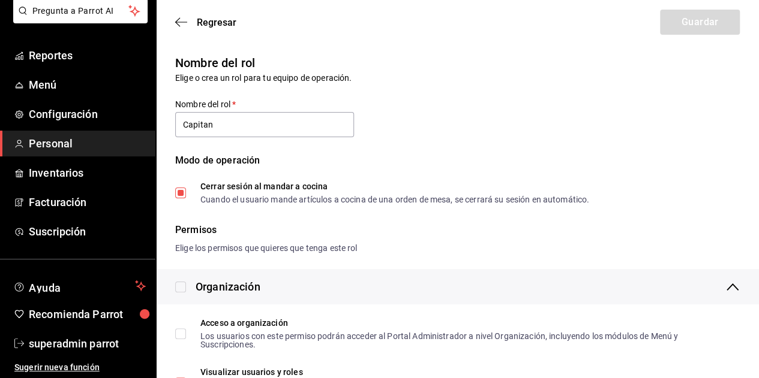
click at [192, 31] on div "Regresar Guardar" at bounding box center [457, 22] width 603 height 44
click at [201, 23] on span "Regresar" at bounding box center [217, 22] width 40 height 11
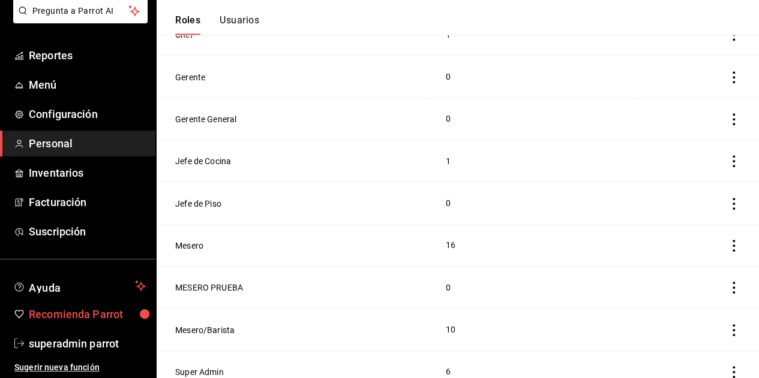
scroll to position [319, 0]
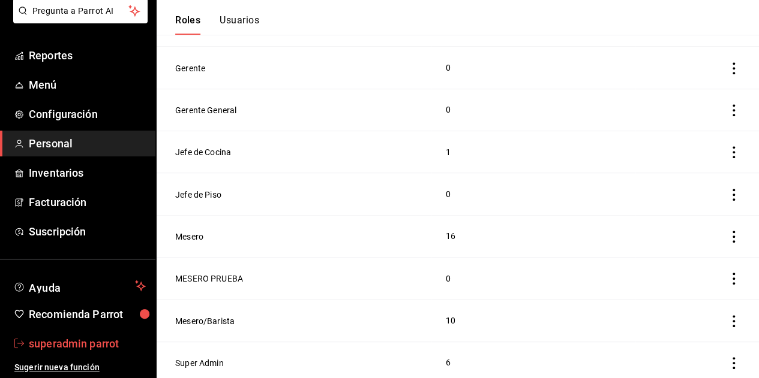
click at [93, 336] on span "superadmin parrot" at bounding box center [87, 344] width 117 height 16
